Goal: Browse casually: Explore the website without a specific task or goal

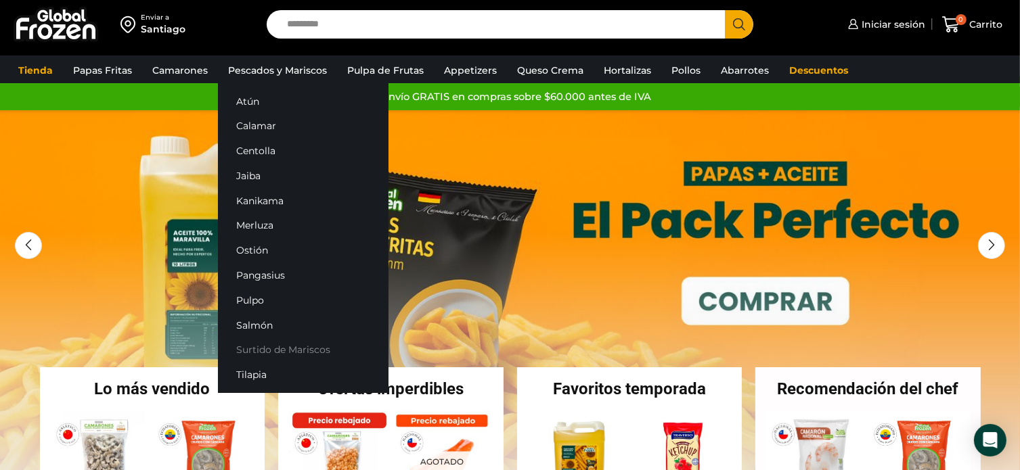
click at [277, 351] on link "Surtido de Mariscos" at bounding box center [303, 350] width 171 height 25
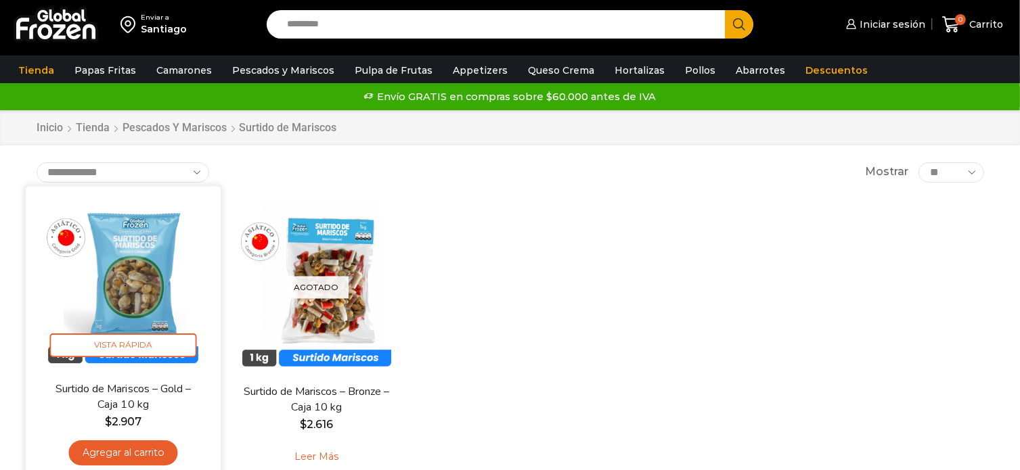
click at [148, 275] on img at bounding box center [123, 283] width 175 height 175
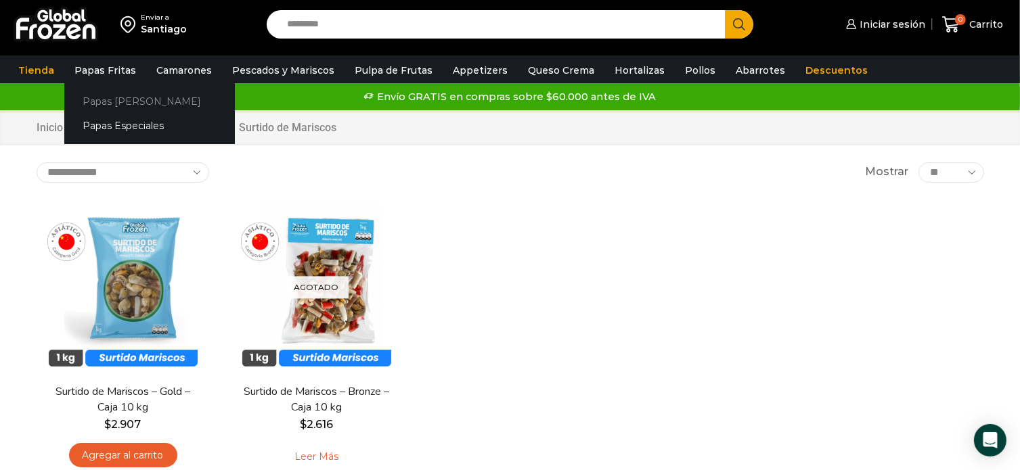
click at [127, 102] on link "Papas [PERSON_NAME]" at bounding box center [149, 101] width 171 height 25
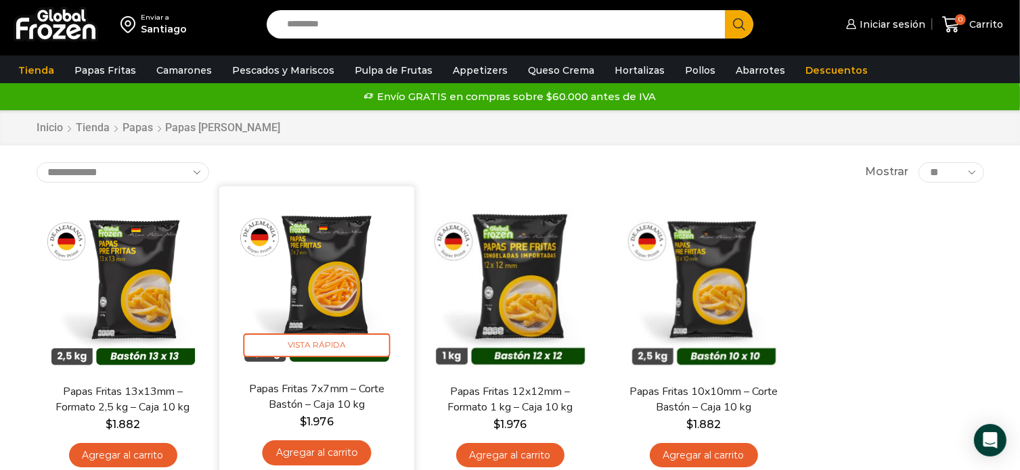
click at [338, 294] on img at bounding box center [316, 283] width 175 height 175
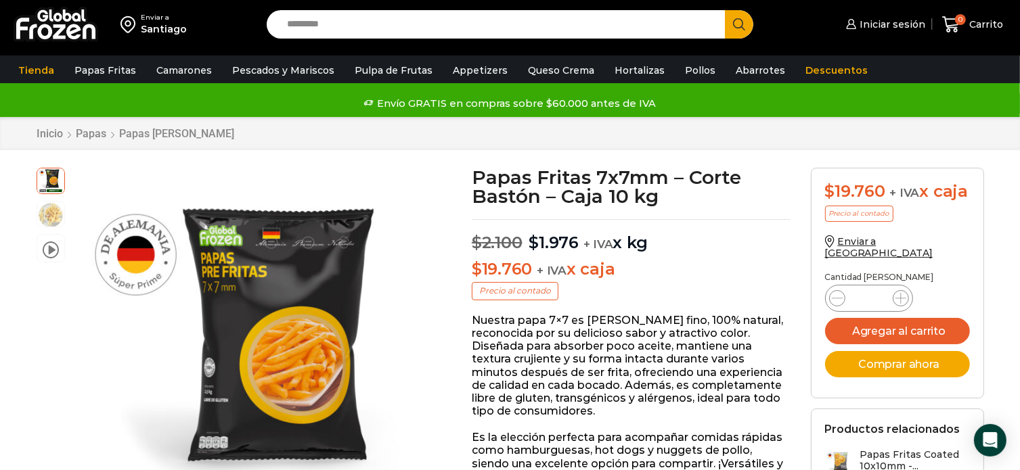
drag, startPoint x: 244, startPoint y: 271, endPoint x: 219, endPoint y: 352, distance: 84.1
click at [219, 352] on div at bounding box center [248, 354] width 372 height 372
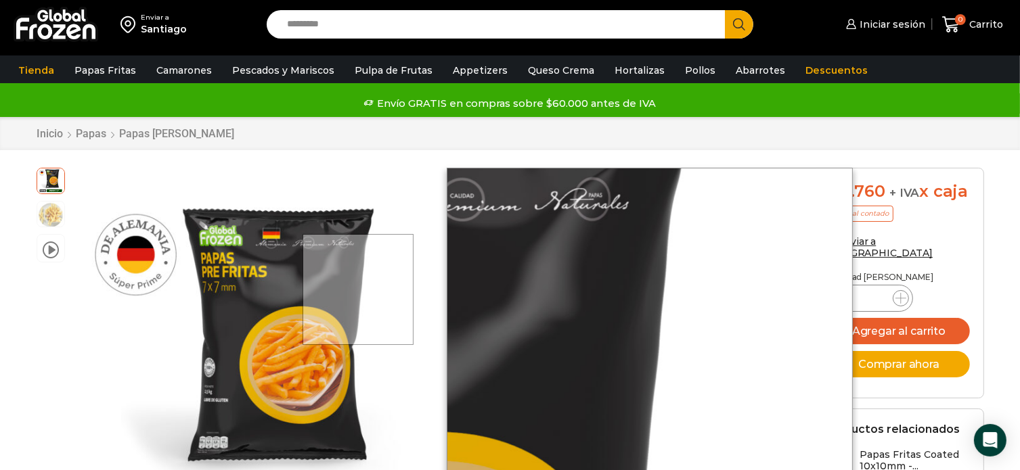
click at [359, 289] on div at bounding box center [359, 290] width 112 height 112
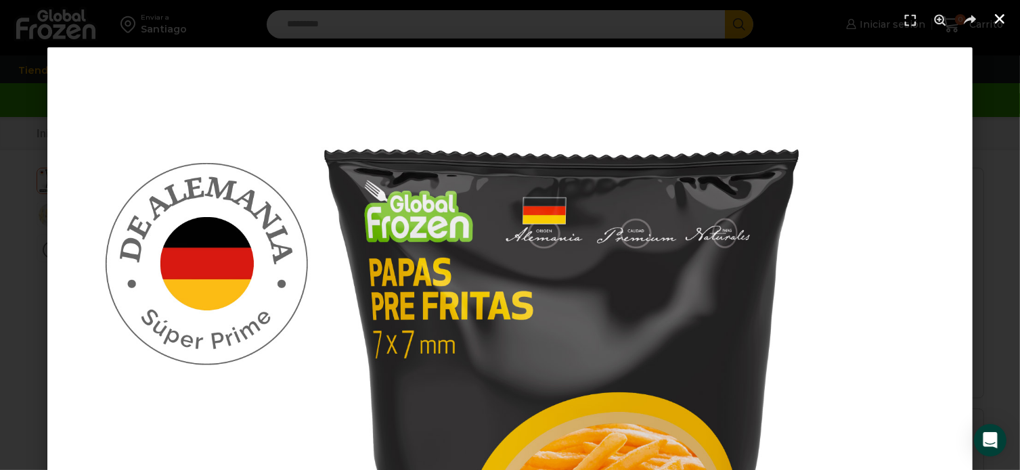
click at [1001, 20] on use "Cerrar (Esc)" at bounding box center [999, 18] width 9 height 9
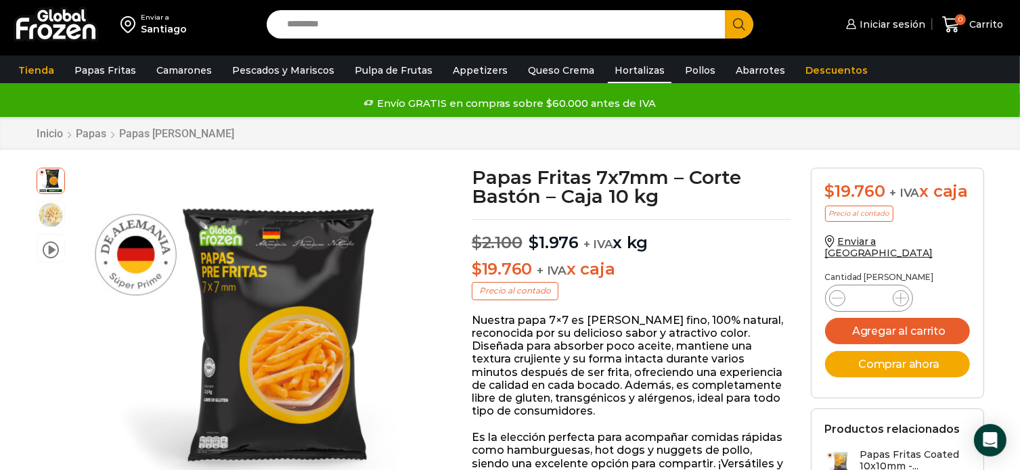
click at [627, 70] on link "Hortalizas" at bounding box center [640, 71] width 64 height 26
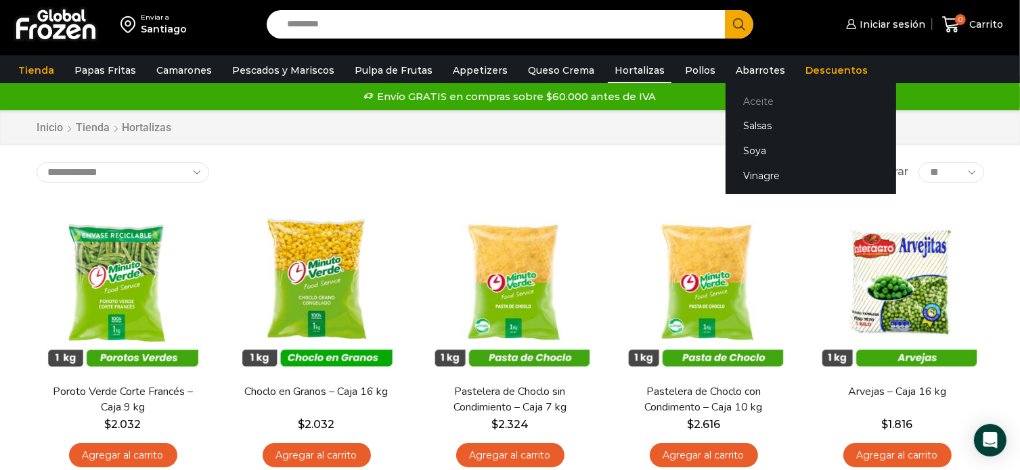
click at [747, 102] on link "Aceite" at bounding box center [811, 101] width 171 height 25
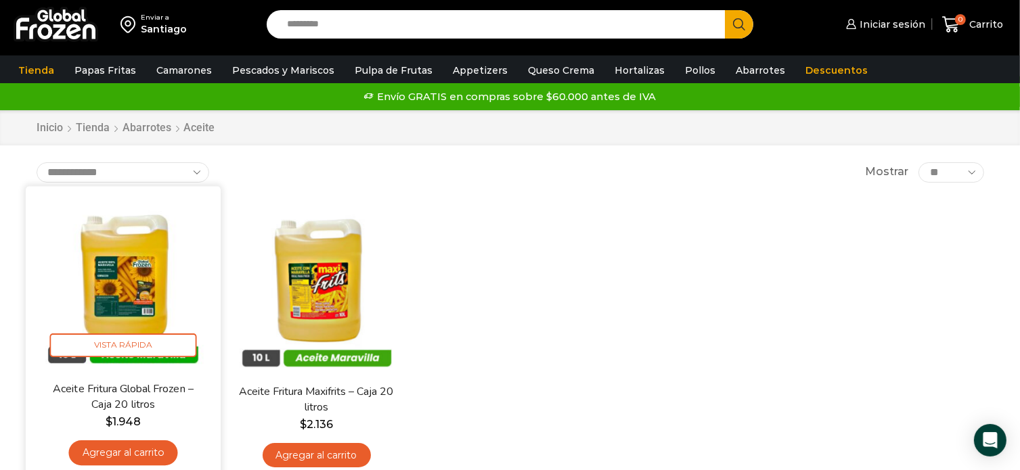
click at [168, 277] on img at bounding box center [123, 283] width 175 height 175
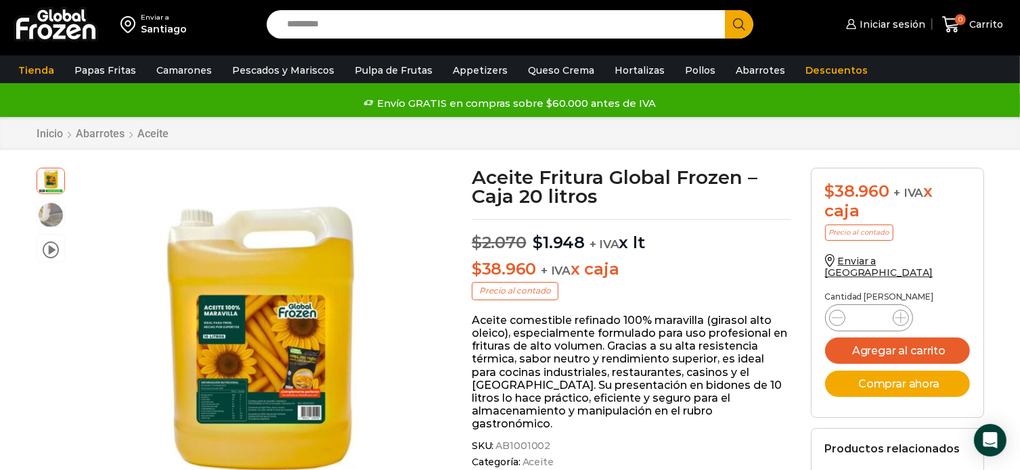
click at [250, 318] on div at bounding box center [248, 354] width 372 height 372
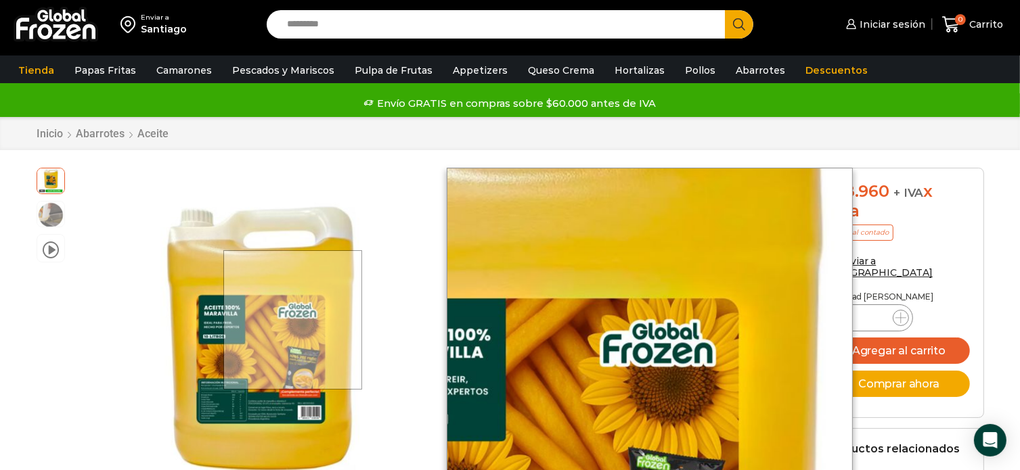
click at [294, 319] on div at bounding box center [292, 319] width 139 height 139
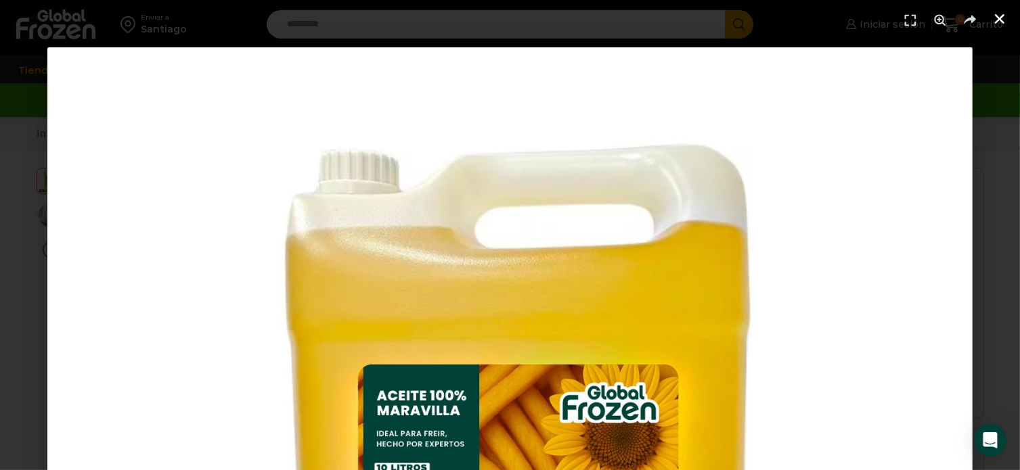
click at [1001, 22] on icon "Cerrar (Esc)" at bounding box center [1000, 19] width 14 height 14
